Goal: Task Accomplishment & Management: Use online tool/utility

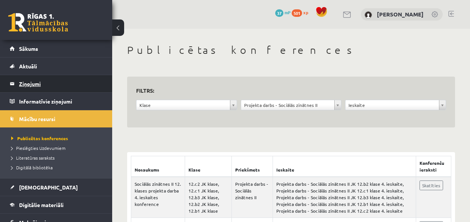
scroll to position [141, 0]
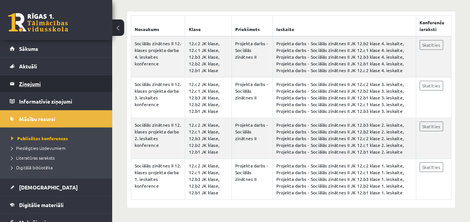
drag, startPoint x: 0, startPoint y: 0, endPoint x: 33, endPoint y: 77, distance: 83.8
click at [33, 77] on legend "Ziņojumi 0" at bounding box center [61, 83] width 84 height 17
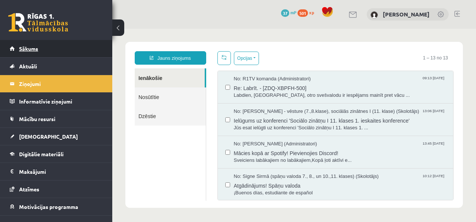
click at [25, 51] on span "Sākums" at bounding box center [28, 48] width 19 height 7
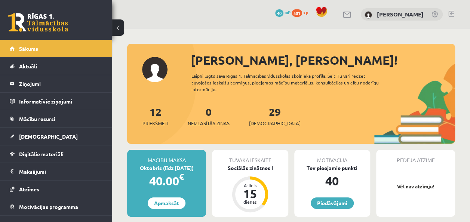
click at [352, 13] on link at bounding box center [347, 15] width 9 height 6
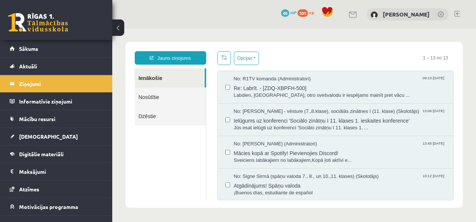
click at [159, 100] on link "Nosūtītie" at bounding box center [170, 96] width 71 height 19
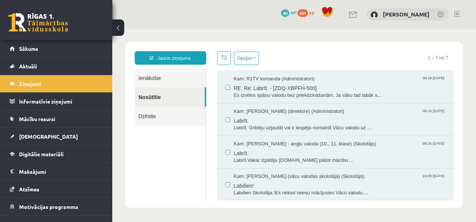
click at [148, 79] on link "Ienākošie" at bounding box center [170, 77] width 71 height 19
click at [154, 77] on link "Ienākošie" at bounding box center [170, 77] width 71 height 19
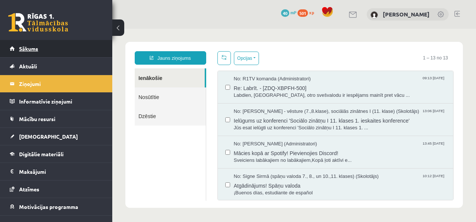
click at [36, 52] on link "Sākums" at bounding box center [56, 48] width 93 height 17
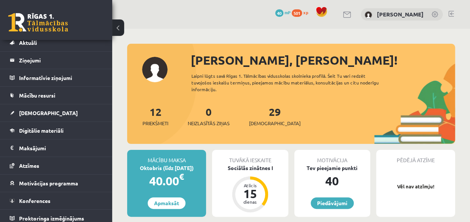
scroll to position [27, 0]
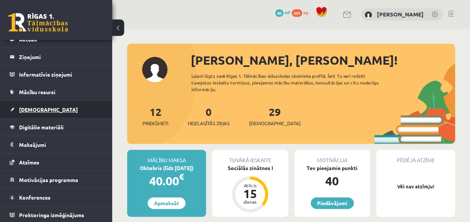
click at [50, 110] on link "[DEMOGRAPHIC_DATA]" at bounding box center [56, 109] width 93 height 17
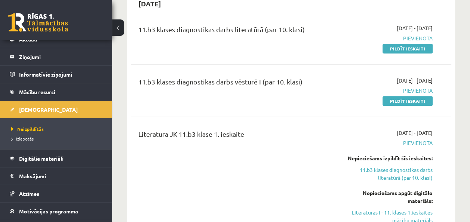
scroll to position [40, 0]
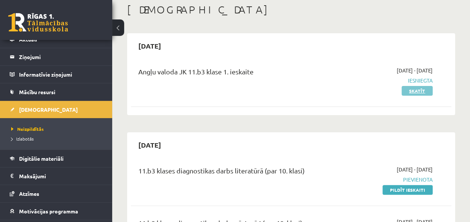
click at [422, 93] on link "Skatīt" at bounding box center [417, 91] width 31 height 10
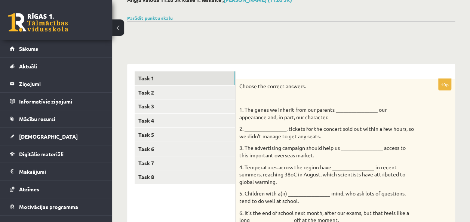
scroll to position [37, 0]
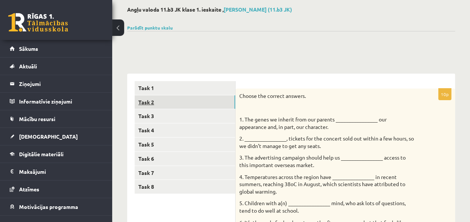
click at [159, 102] on link "Task 2" at bounding box center [185, 102] width 101 height 14
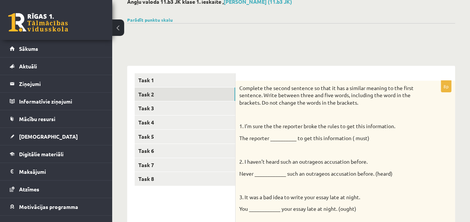
scroll to position [43, 0]
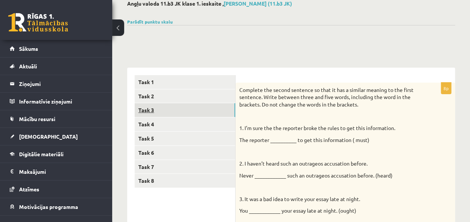
click at [205, 109] on link "Task 3" at bounding box center [185, 110] width 101 height 14
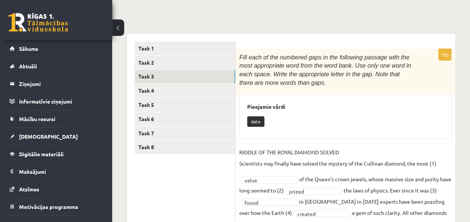
scroll to position [76, 0]
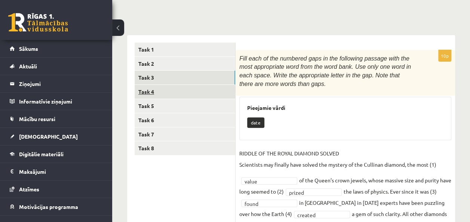
click at [140, 92] on link "Task 4" at bounding box center [185, 92] width 101 height 14
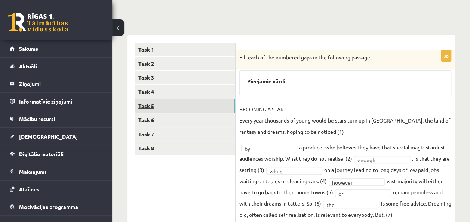
click at [162, 109] on link "Task 5" at bounding box center [185, 106] width 101 height 14
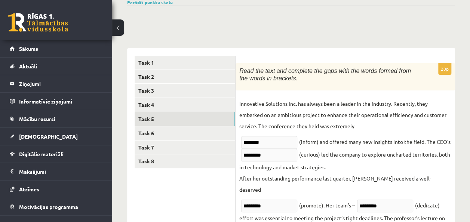
scroll to position [67, 0]
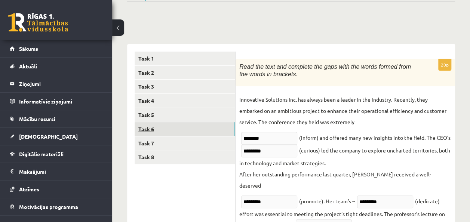
click at [151, 132] on link "Task 6" at bounding box center [185, 129] width 101 height 14
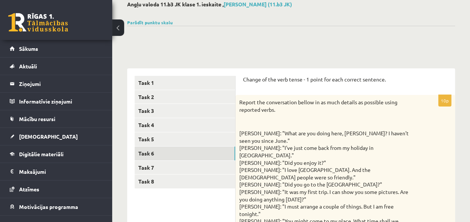
scroll to position [40, 0]
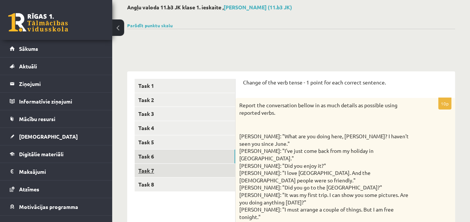
click at [218, 174] on link "Task 7" at bounding box center [185, 171] width 101 height 14
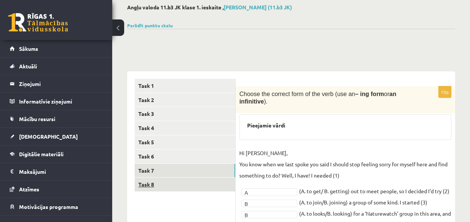
click at [200, 188] on link "Task 8" at bounding box center [185, 185] width 101 height 14
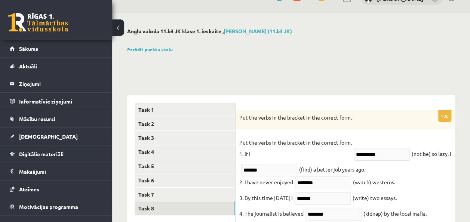
scroll to position [0, 0]
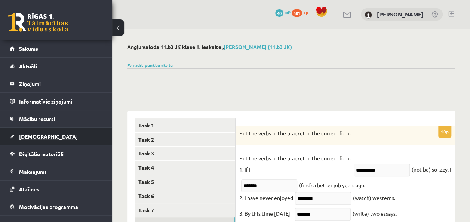
click at [36, 132] on link "[DEMOGRAPHIC_DATA]" at bounding box center [56, 136] width 93 height 17
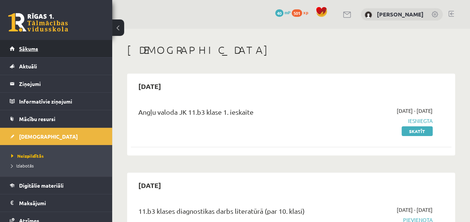
click at [32, 52] on link "Sākums" at bounding box center [56, 48] width 93 height 17
